Goal: Task Accomplishment & Management: Manage account settings

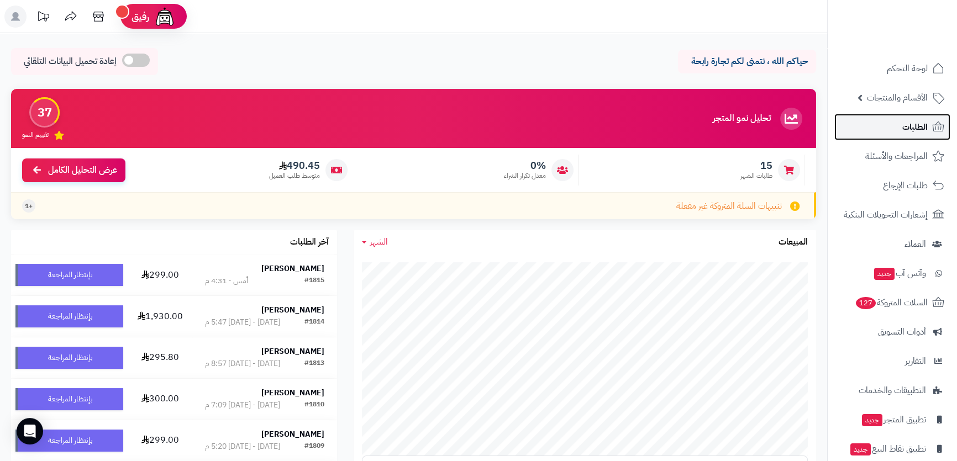
click at [898, 117] on link "الطلبات" at bounding box center [892, 127] width 116 height 27
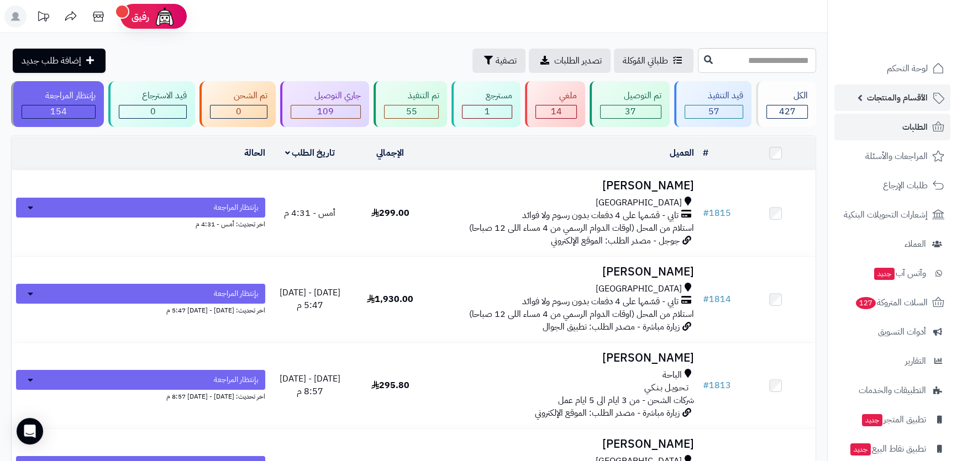
click at [899, 87] on link "الأقسام والمنتجات" at bounding box center [892, 98] width 116 height 27
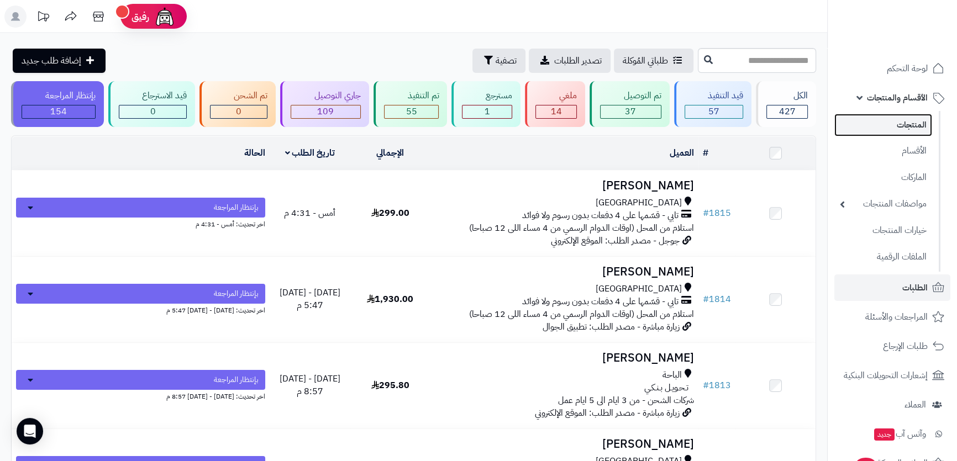
click at [901, 119] on link "المنتجات" at bounding box center [883, 125] width 98 height 23
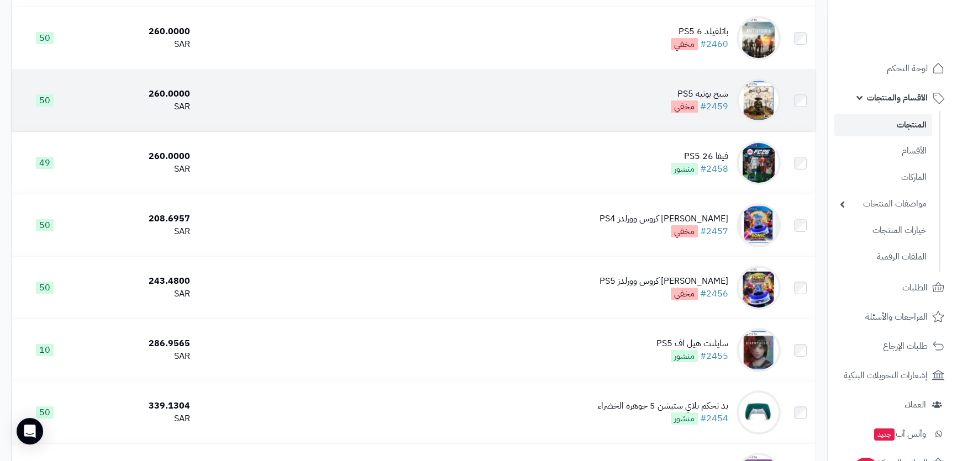
scroll to position [251, 0]
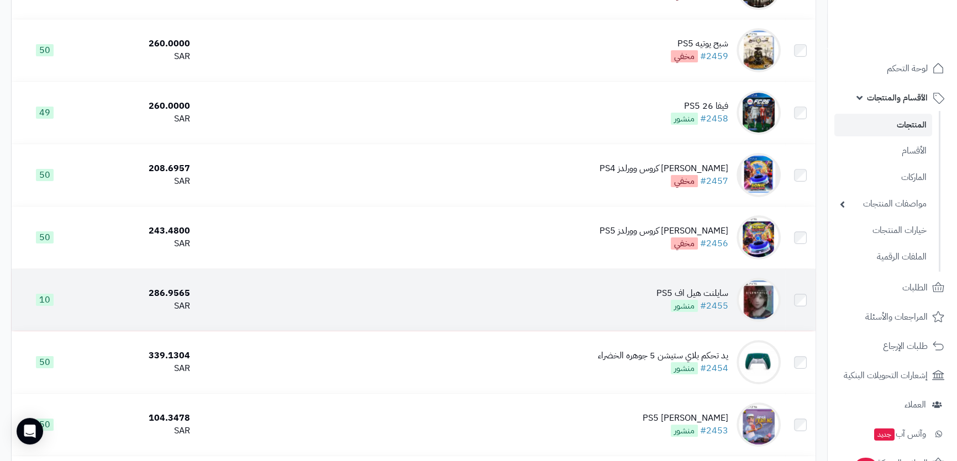
click at [651, 304] on td "سايلنت هيل اف PS5 #2455 منشور" at bounding box center [489, 300] width 591 height 62
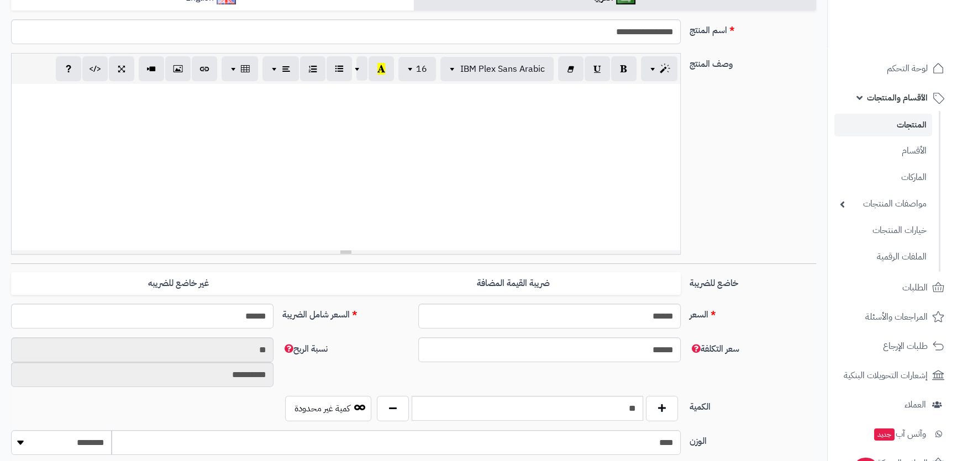
scroll to position [388, 0]
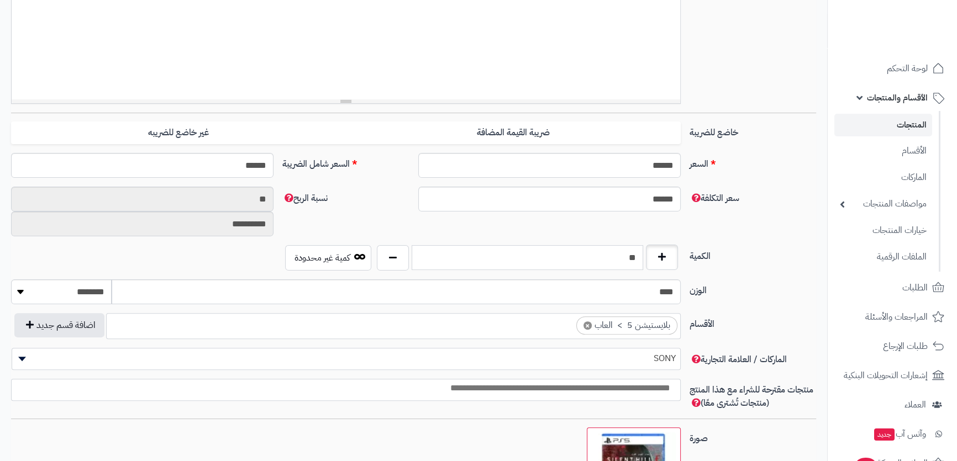
drag, startPoint x: 624, startPoint y: 260, endPoint x: 653, endPoint y: 262, distance: 28.2
click at [653, 262] on div "**" at bounding box center [527, 257] width 306 height 25
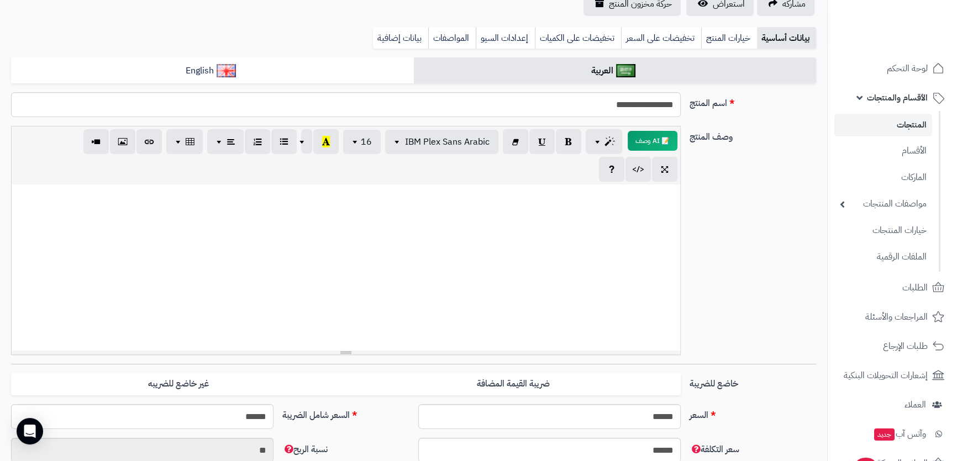
scroll to position [0, 0]
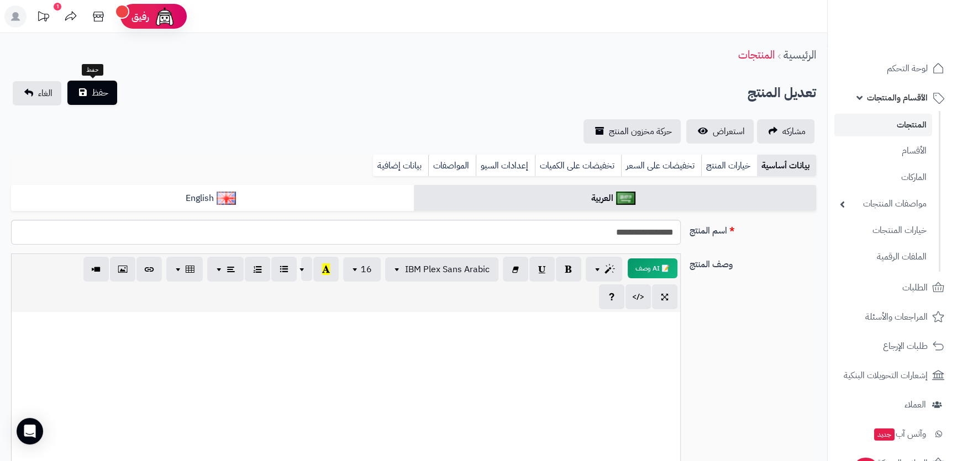
type input "*"
click at [73, 100] on button "حفظ" at bounding box center [92, 93] width 50 height 24
